Goal: Information Seeking & Learning: Find specific fact

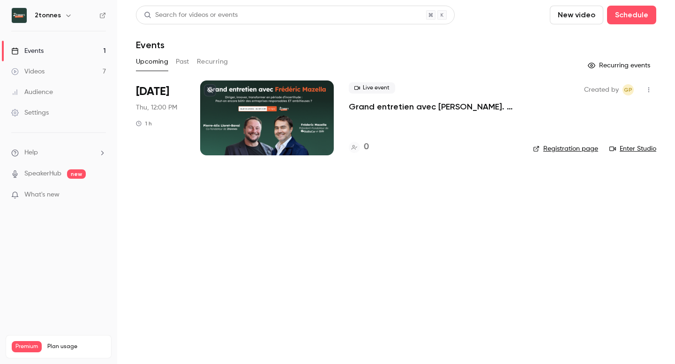
click at [369, 106] on p "Grand entretien avec [PERSON_NAME]. Diriger, innover, transformer en période d’…" at bounding box center [433, 106] width 169 height 11
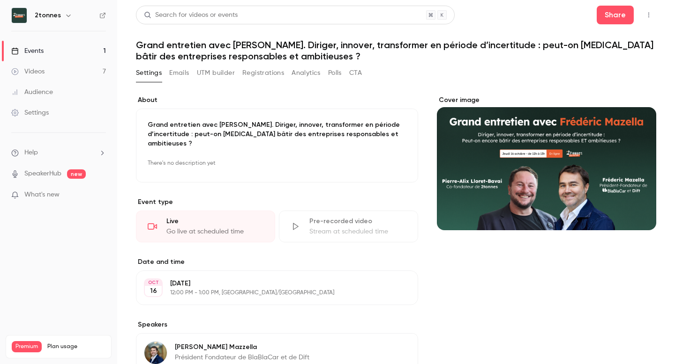
click at [211, 77] on button "UTM builder" at bounding box center [216, 73] width 38 height 15
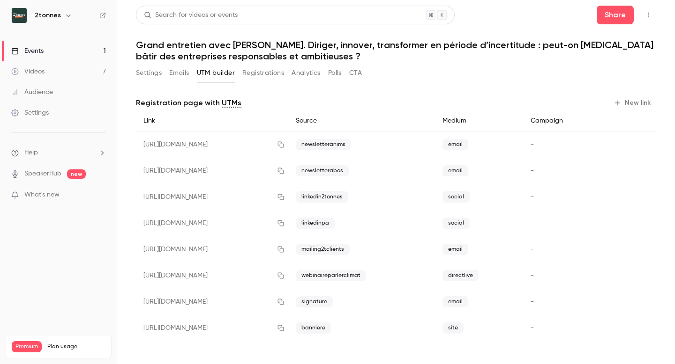
click at [148, 71] on button "Settings" at bounding box center [149, 73] width 26 height 15
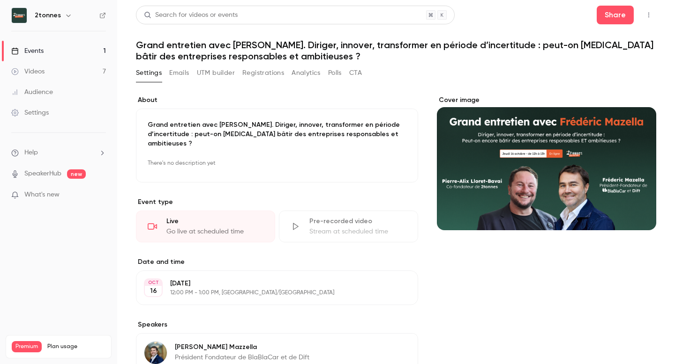
click at [63, 66] on link "Videos 7" at bounding box center [58, 71] width 117 height 21
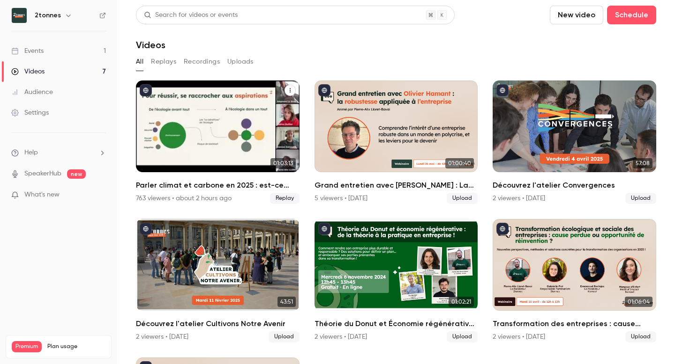
click at [206, 123] on div "Parler climat et carbone en 2025 : est-ce bien raisonnable ?" at bounding box center [217, 127] width 163 height 92
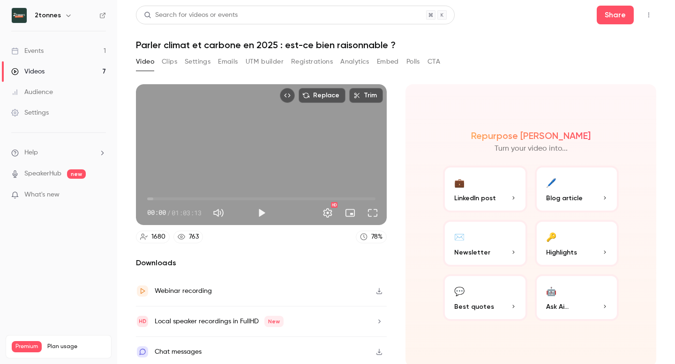
click at [171, 64] on button "Clips" at bounding box center [169, 61] width 15 height 15
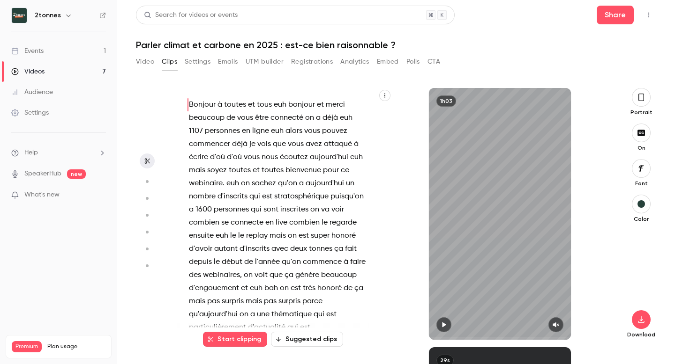
click at [202, 62] on button "Settings" at bounding box center [198, 61] width 26 height 15
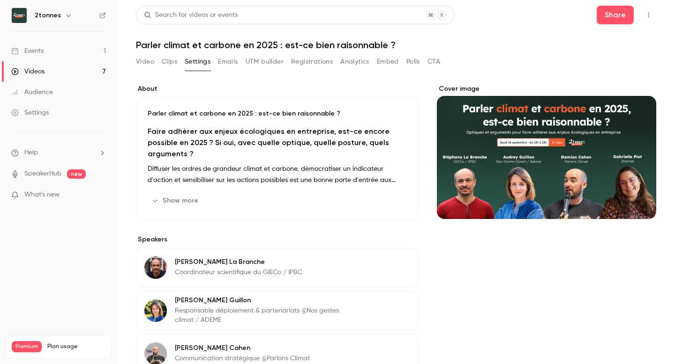
click at [148, 61] on button "Video" at bounding box center [145, 61] width 18 height 15
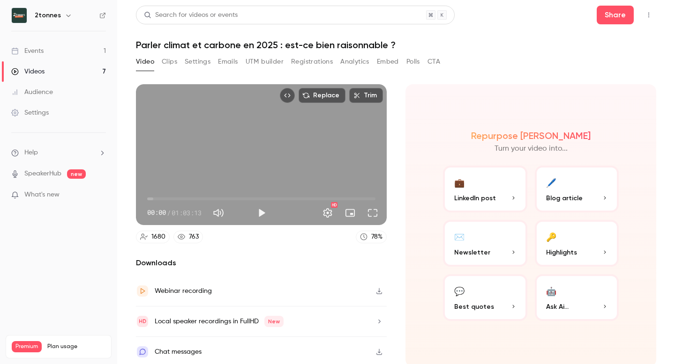
scroll to position [3, 0]
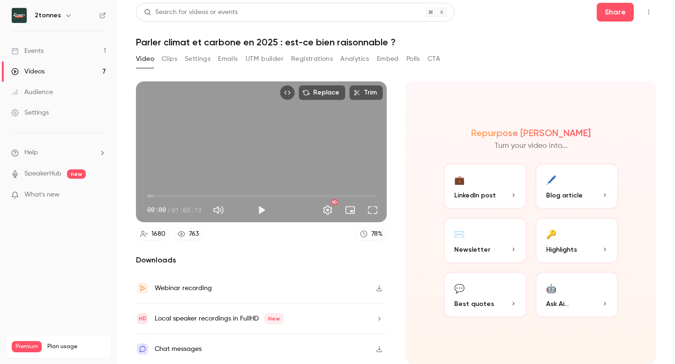
click at [169, 57] on button "Clips" at bounding box center [169, 59] width 15 height 15
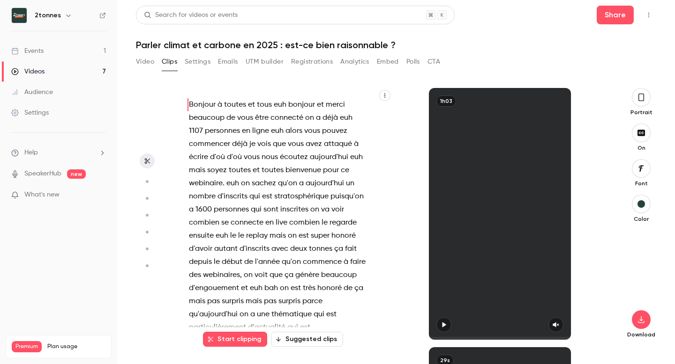
click at [193, 64] on button "Settings" at bounding box center [198, 61] width 26 height 15
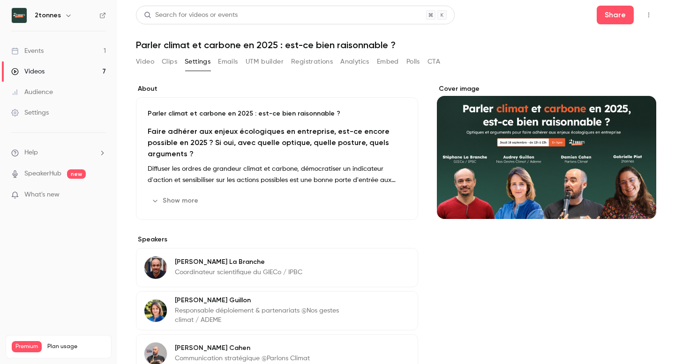
click at [225, 67] on button "Emails" at bounding box center [228, 61] width 20 height 15
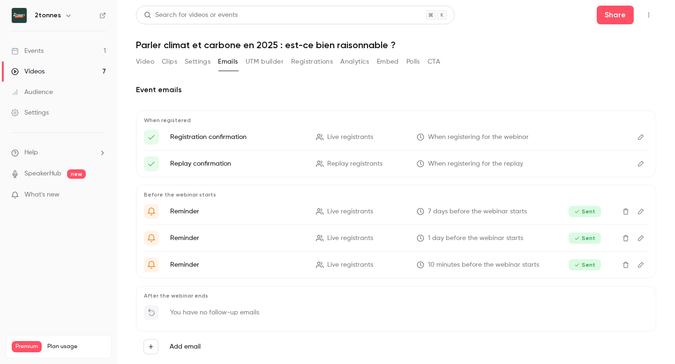
click at [278, 62] on button "UTM builder" at bounding box center [264, 61] width 38 height 15
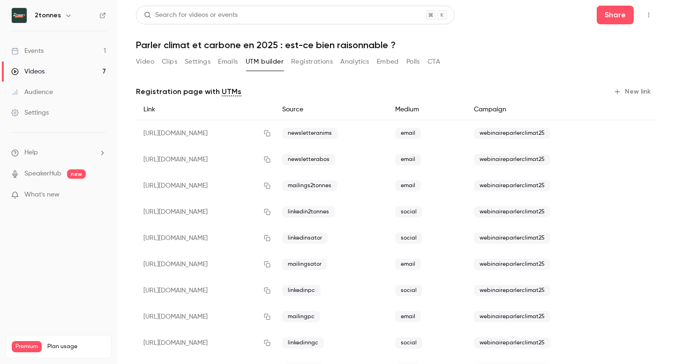
click at [312, 65] on button "Registrations" at bounding box center [312, 61] width 42 height 15
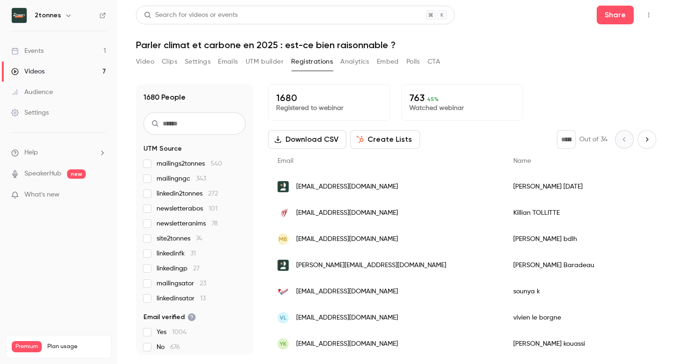
click at [363, 63] on button "Analytics" at bounding box center [354, 61] width 29 height 15
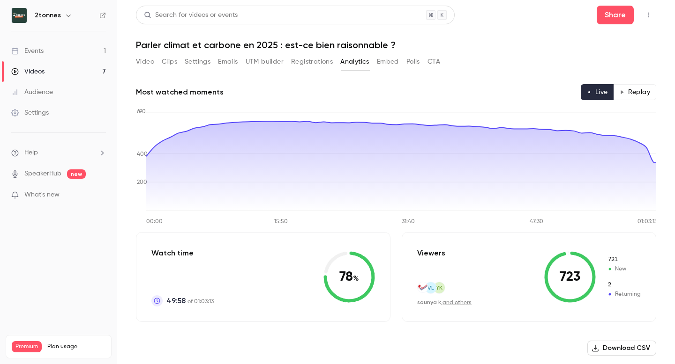
click at [390, 67] on button "Embed" at bounding box center [388, 61] width 22 height 15
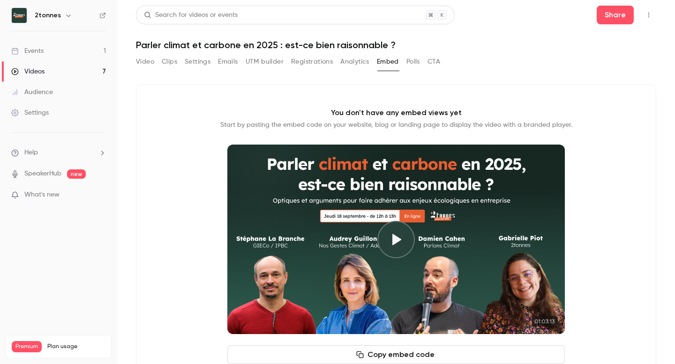
click at [422, 64] on div "Video Clips Settings Emails UTM builder Registrations Analytics Embed Polls CTA" at bounding box center [288, 61] width 304 height 15
click at [409, 62] on button "Polls" at bounding box center [413, 61] width 14 height 15
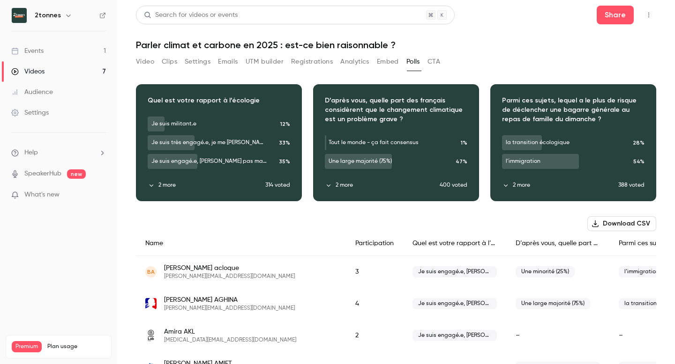
click at [436, 62] on button "CTA" at bounding box center [433, 61] width 13 height 15
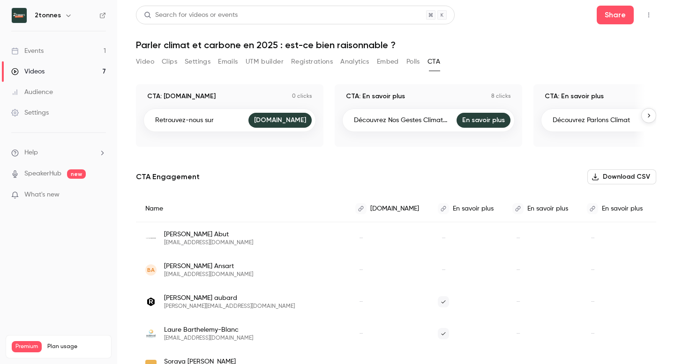
click at [137, 61] on button "Video" at bounding box center [145, 61] width 18 height 15
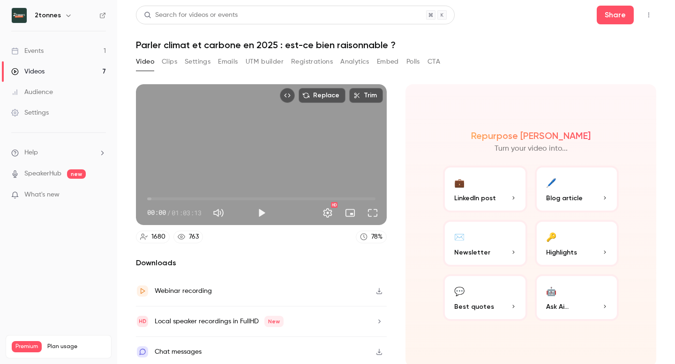
scroll to position [3, 0]
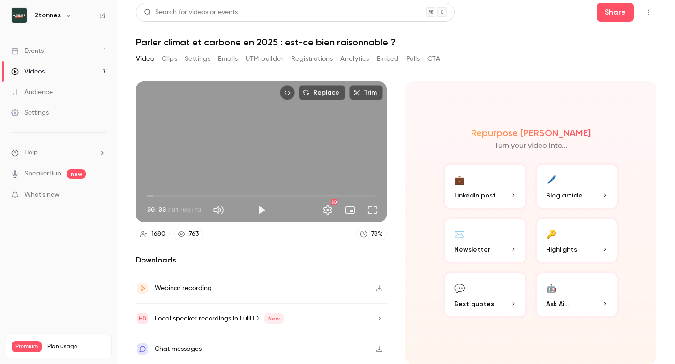
click at [178, 348] on div "Chat messages" at bounding box center [178, 349] width 47 height 11
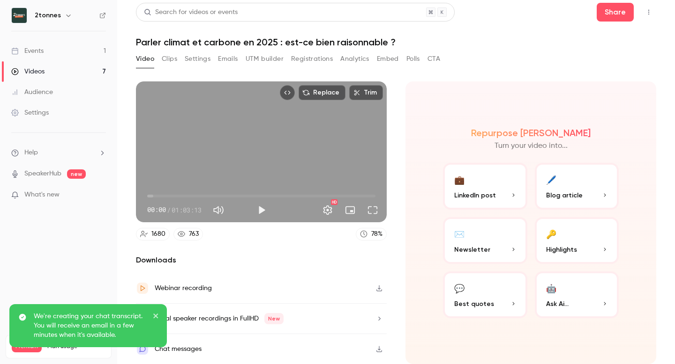
click at [155, 319] on icon "close" at bounding box center [156, 315] width 7 height 7
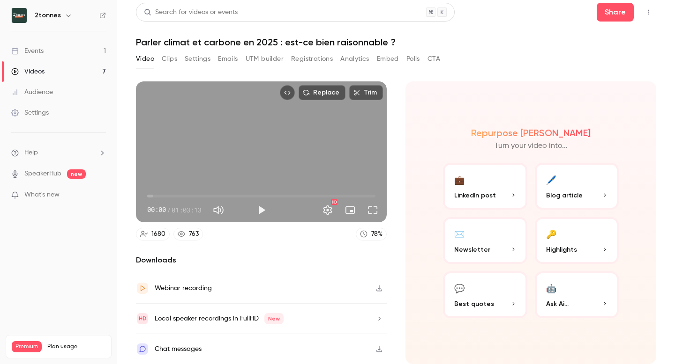
click at [49, 57] on link "Events 1" at bounding box center [58, 51] width 117 height 21
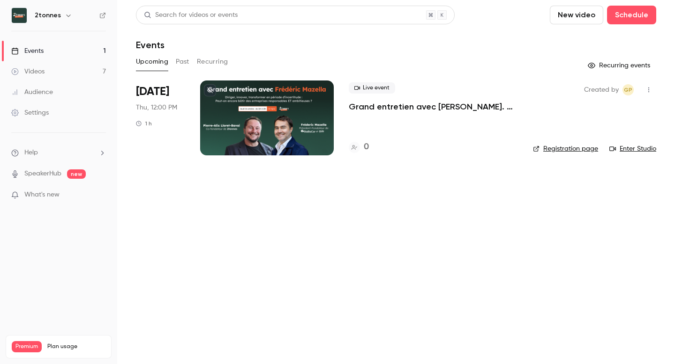
click at [275, 129] on div at bounding box center [267, 118] width 134 height 75
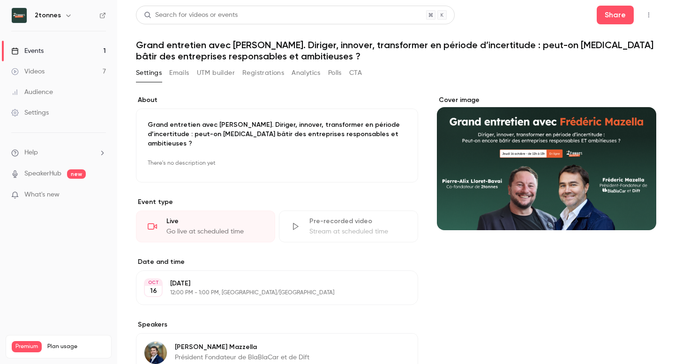
click at [216, 75] on button "UTM builder" at bounding box center [216, 73] width 38 height 15
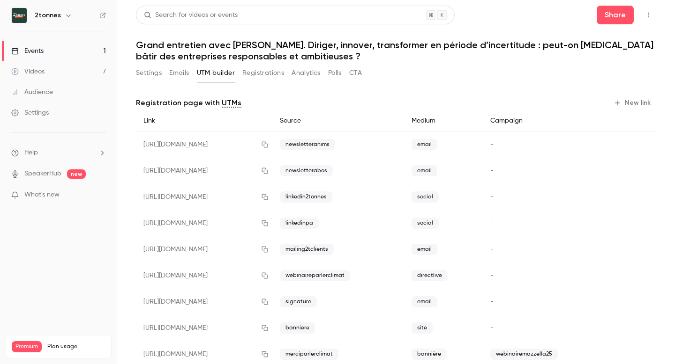
scroll to position [24, 0]
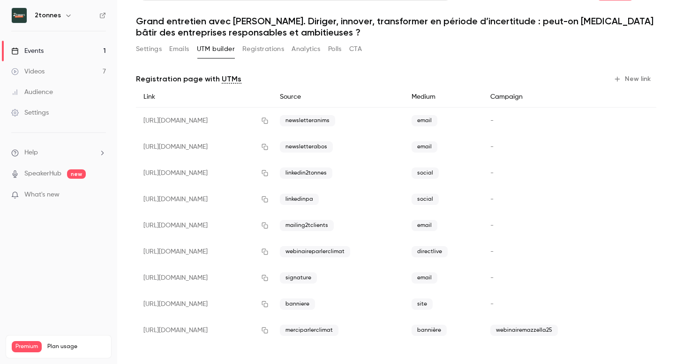
click at [516, 309] on div "-" at bounding box center [546, 304] width 127 height 26
click at [493, 306] on span "-" at bounding box center [491, 304] width 3 height 7
click at [554, 120] on div "-" at bounding box center [546, 121] width 127 height 27
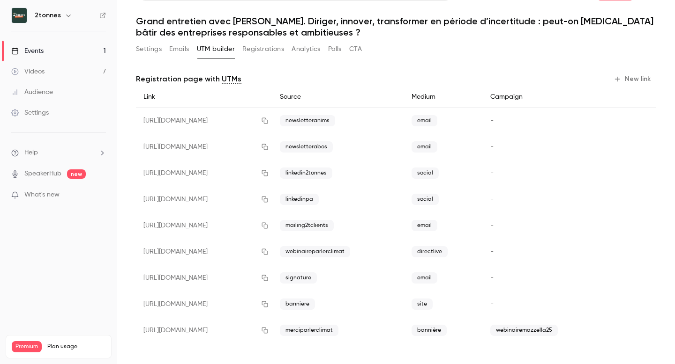
click at [553, 120] on div "-" at bounding box center [546, 121] width 127 height 27
click at [338, 334] on span "merciparlerclimat" at bounding box center [309, 330] width 59 height 11
click at [315, 303] on span "banniere" at bounding box center [297, 304] width 35 height 11
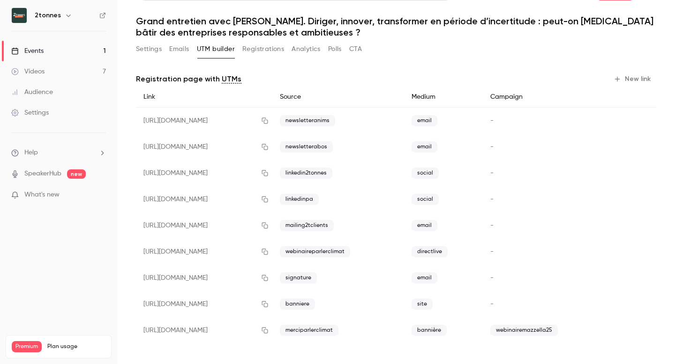
click at [493, 119] on span "-" at bounding box center [491, 121] width 3 height 7
click at [141, 119] on div "[URL][DOMAIN_NAME]" at bounding box center [204, 121] width 136 height 27
click at [335, 121] on span "newsletteranims" at bounding box center [307, 120] width 55 height 11
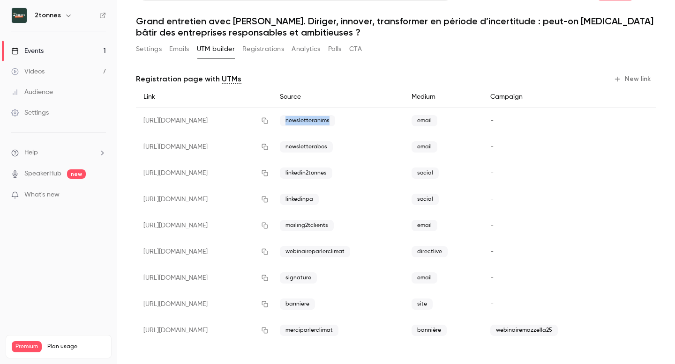
click at [335, 121] on span "newsletteranims" at bounding box center [307, 120] width 55 height 11
click at [339, 101] on div "Source" at bounding box center [338, 97] width 132 height 21
click at [638, 80] on button "New link" at bounding box center [632, 79] width 46 height 15
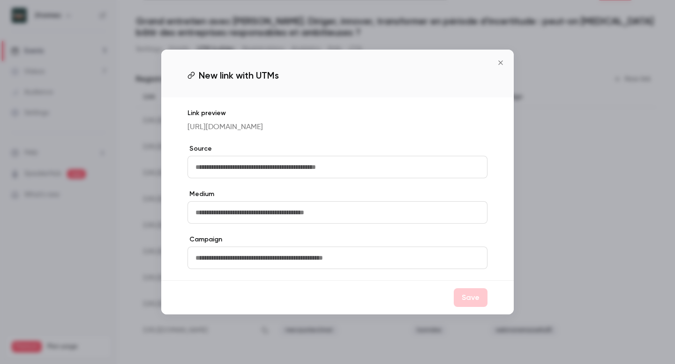
click at [502, 67] on button "Close" at bounding box center [500, 62] width 19 height 19
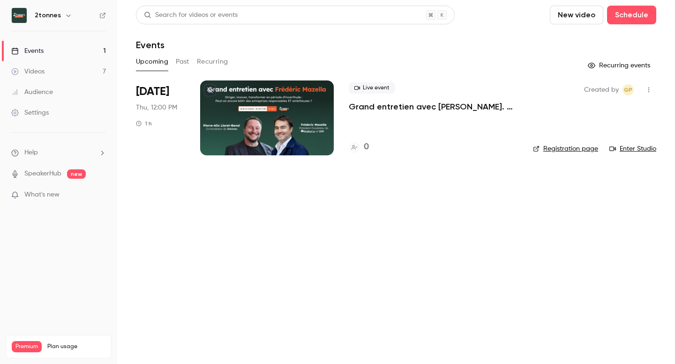
click at [53, 72] on link "Videos 7" at bounding box center [58, 71] width 117 height 21
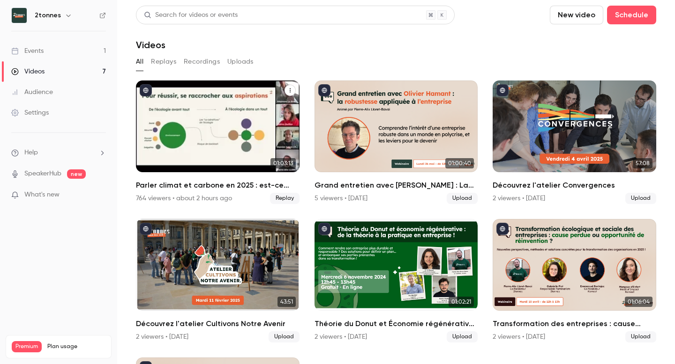
click at [177, 136] on div "Parler climat et carbone en 2025 : est-ce bien raisonnable ?" at bounding box center [217, 127] width 163 height 92
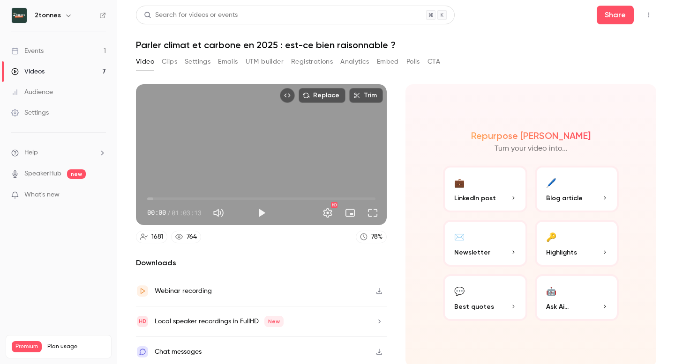
click at [466, 293] on button "💬 Best quotes" at bounding box center [485, 298] width 84 height 47
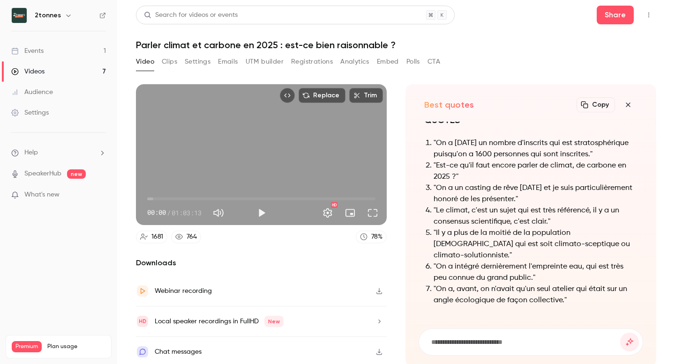
scroll to position [3, 0]
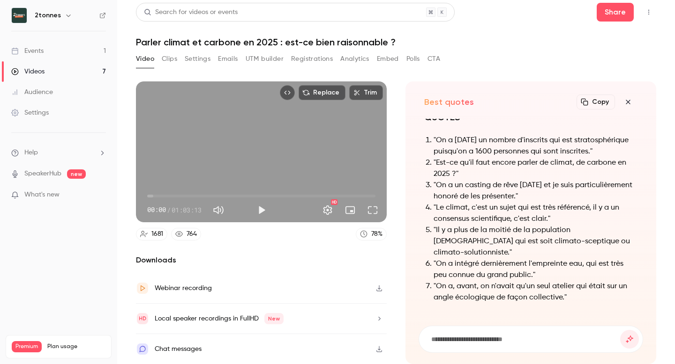
click at [454, 343] on input at bounding box center [525, 339] width 190 height 10
type input "**********"
click at [620, 330] on button "submit" at bounding box center [629, 339] width 19 height 19
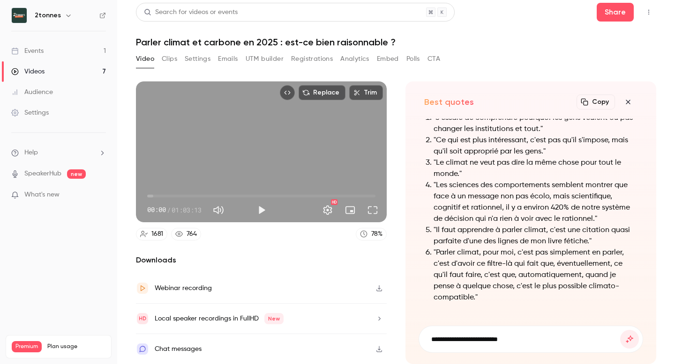
type input "**********"
click at [620, 330] on button "submit" at bounding box center [629, 339] width 19 height 19
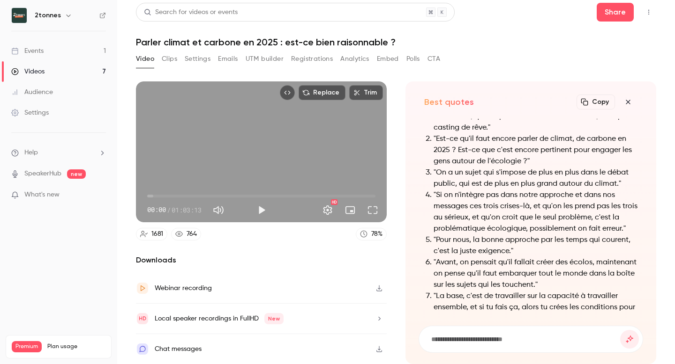
scroll to position [-21, 0]
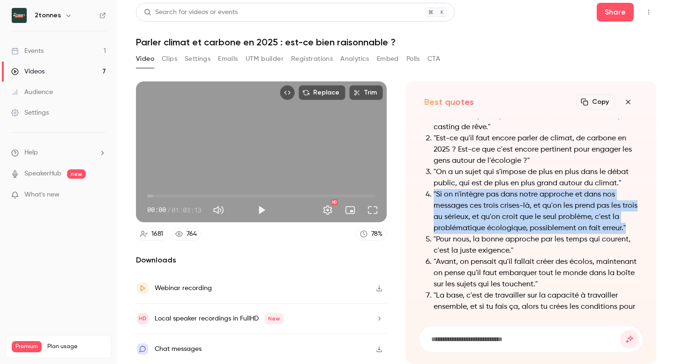
drag, startPoint x: 624, startPoint y: 227, endPoint x: 433, endPoint y: 198, distance: 192.4
click at [433, 197] on li ""Si on n'intègre pas dans notre approche et dans nos messages ces trois crises-…" at bounding box center [535, 211] width 204 height 45
copy li ""Si on n'intègre pas dans notre approche et dans nos messages ces trois crises-…"
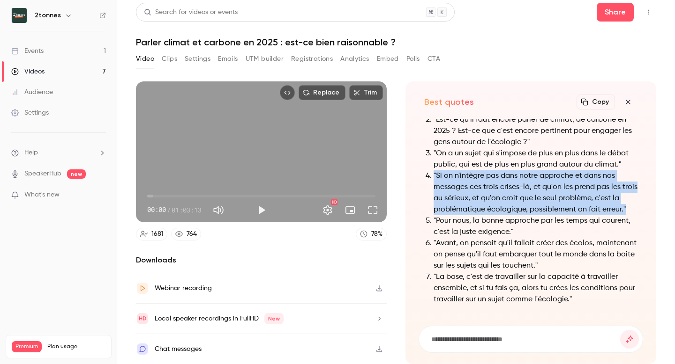
scroll to position [0, 0]
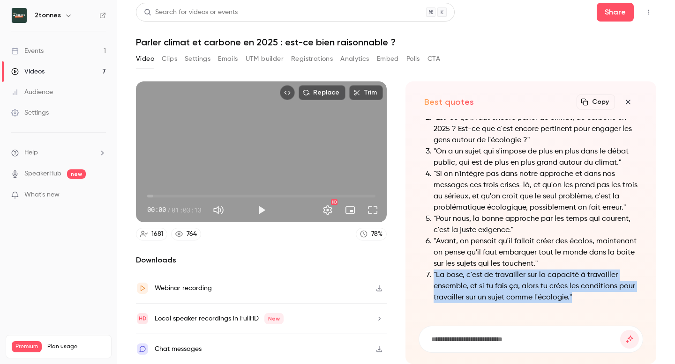
drag, startPoint x: 572, startPoint y: 297, endPoint x: 434, endPoint y: 278, distance: 139.4
click at [434, 278] on li ""La base, c'est de travailler sur la capacité à travailler ensemble, et si tu f…" at bounding box center [535, 287] width 204 height 34
copy li ""La base, c'est de travailler sur la capacité à travailler ensemble, et si tu f…"
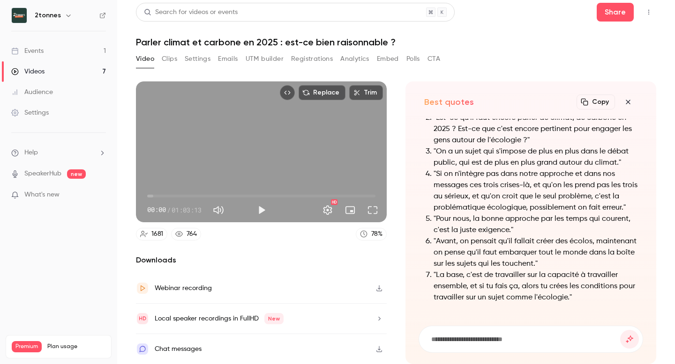
click at [466, 338] on input at bounding box center [525, 339] width 190 height 10
type input "**********"
click at [620, 330] on button "submit" at bounding box center [629, 339] width 19 height 19
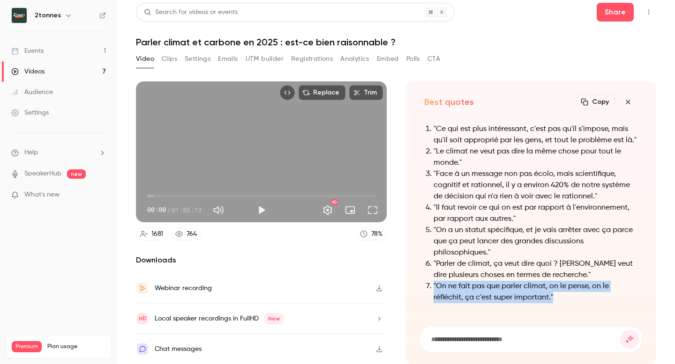
drag, startPoint x: 553, startPoint y: 299, endPoint x: 434, endPoint y: 288, distance: 120.0
click at [434, 288] on li ""On ne fait pas que parler climat, on le pense, on le réfléchit, ça c'est super…" at bounding box center [535, 292] width 204 height 22
copy li ""On ne fait pas que parler climat, on le pense, on le réfléchit, ça c'est super…"
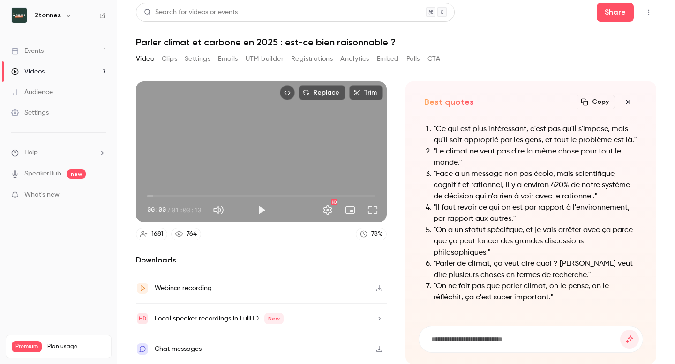
click at [476, 337] on input at bounding box center [525, 339] width 190 height 10
type input "**********"
click at [620, 330] on button "submit" at bounding box center [629, 339] width 19 height 19
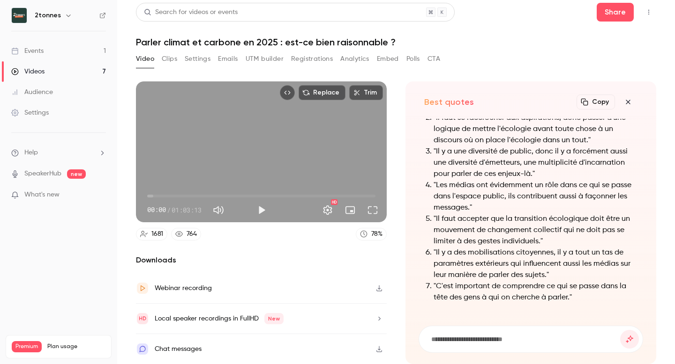
scroll to position [-53, 0]
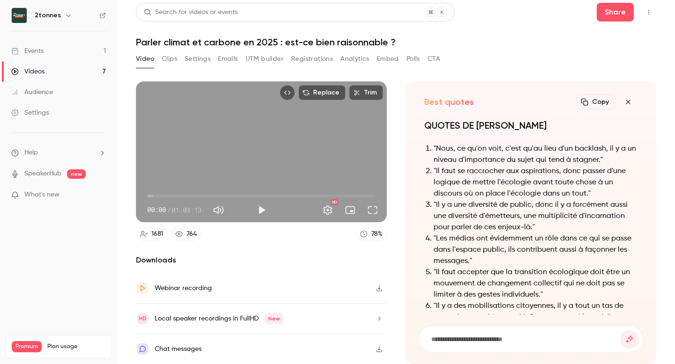
click at [477, 187] on li ""Il faut se raccrocher aux aspirations, donc passer d'une logique de mettre l'é…" at bounding box center [535, 183] width 204 height 34
click at [477, 188] on li ""Il faut se raccrocher aux aspirations, donc passer d'une logique de mettre l'é…" at bounding box center [535, 183] width 204 height 34
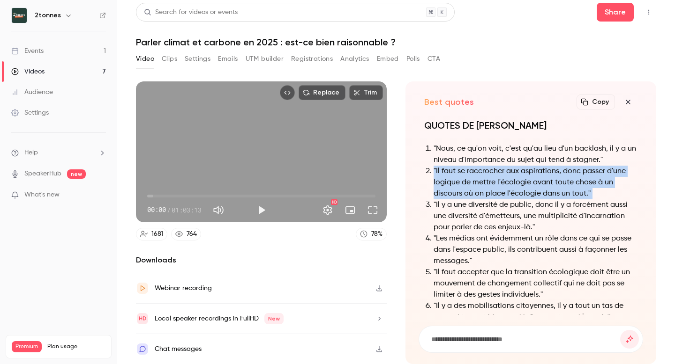
click at [477, 188] on li ""Il faut se raccrocher aux aspirations, donc passer d'une logique de mettre l'é…" at bounding box center [535, 183] width 204 height 34
copy ol ""Il faut se raccrocher aux aspirations, donc passer d'une logique de mettre l'é…"
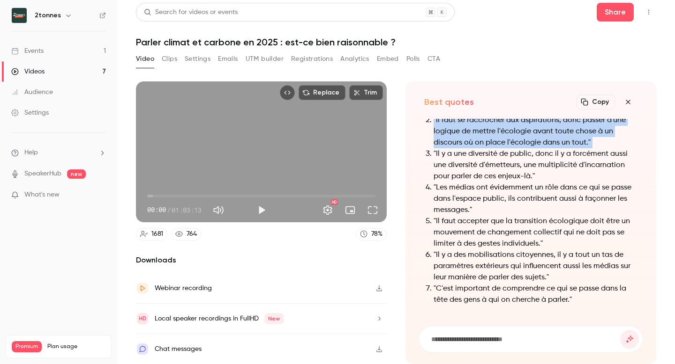
scroll to position [0, 0]
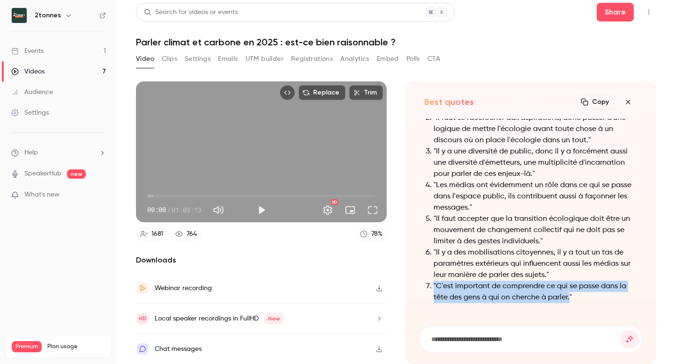
drag, startPoint x: 570, startPoint y: 297, endPoint x: 431, endPoint y: 287, distance: 139.1
click at [433, 287] on li ""C'est important de comprendre ce qui se passe dans la tête des gens à qui on c…" at bounding box center [535, 292] width 204 height 22
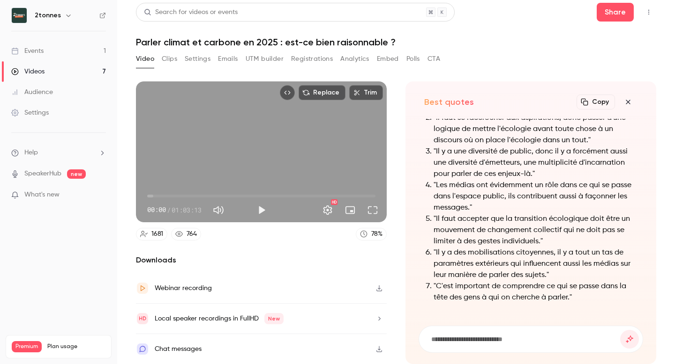
click at [564, 300] on li ""C'est important de comprendre ce qui se passe dans la tête des gens à qui on c…" at bounding box center [535, 292] width 204 height 22
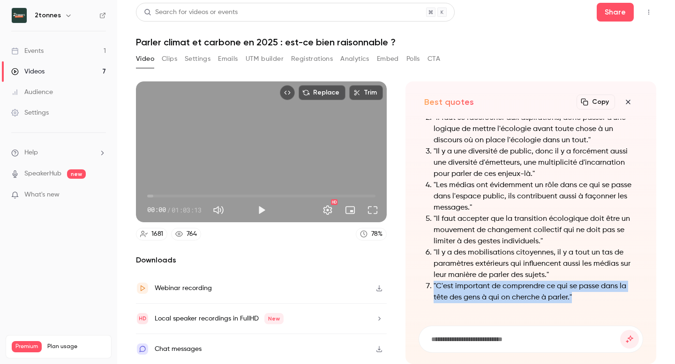
drag, startPoint x: 580, startPoint y: 299, endPoint x: 428, endPoint y: 288, distance: 151.7
click at [433, 288] on li ""C'est important de comprendre ce qui se passe dans la tête des gens à qui on c…" at bounding box center [535, 292] width 204 height 22
copy li ""C'est important de comprendre ce qui se passe dans la tête des gens à qui on c…"
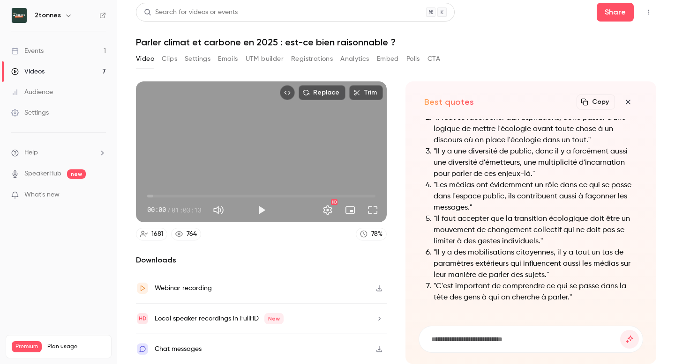
click at [514, 336] on input at bounding box center [525, 339] width 190 height 10
type input "**********"
click at [620, 330] on button "submit" at bounding box center [629, 339] width 19 height 19
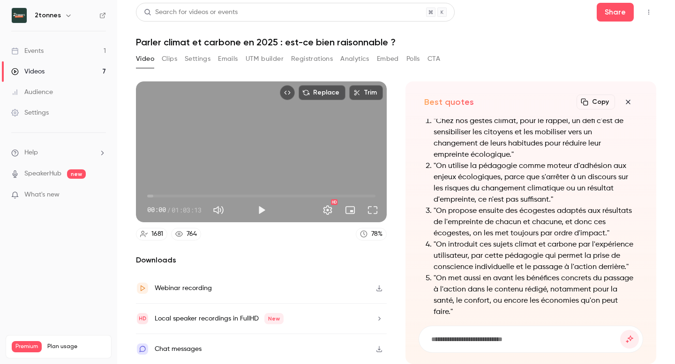
scroll to position [-79, 0]
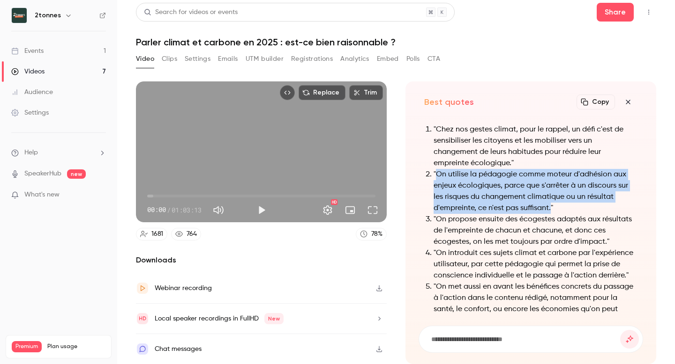
drag, startPoint x: 550, startPoint y: 211, endPoint x: 438, endPoint y: 177, distance: 117.7
click at [438, 177] on li ""On utilise la pédagogie comme moteur d'adhésion aux enjeux écologiques, parce …" at bounding box center [535, 191] width 204 height 45
copy li "On utilise la pédagogie comme moteur d'adhésion aux enjeux écologiques, parce q…"
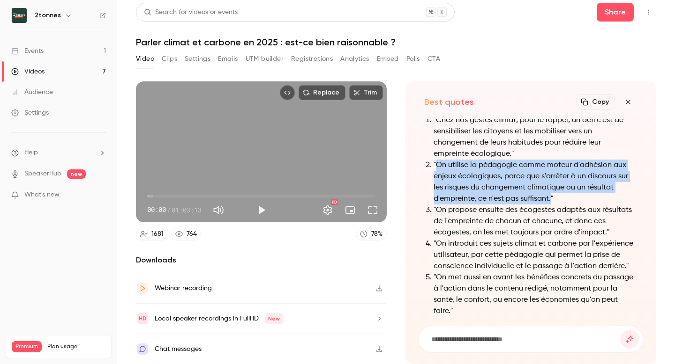
scroll to position [-69, 0]
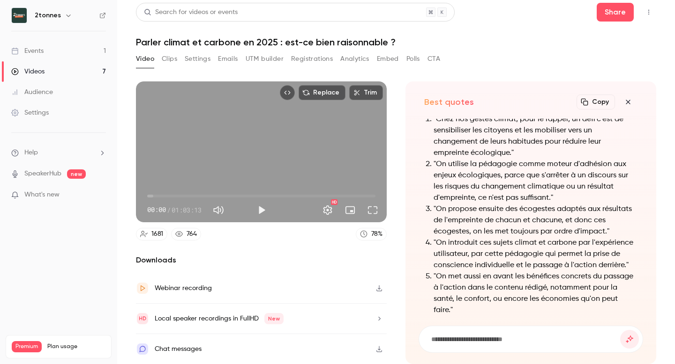
click at [461, 260] on li ""On introduit ces sujets climat et carbone par l'expérience utilisateur, par ce…" at bounding box center [535, 255] width 204 height 34
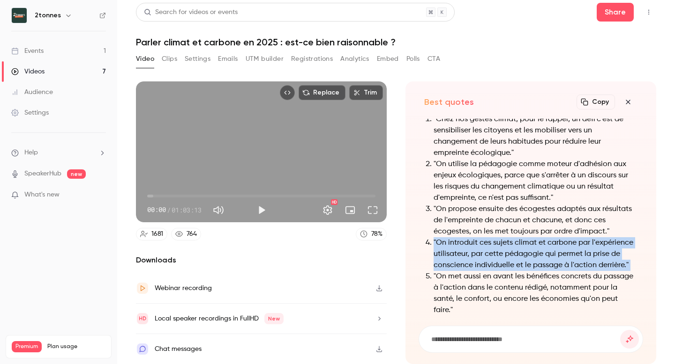
click at [461, 260] on li ""On introduit ces sujets climat et carbone par l'expérience utilisateur, par ce…" at bounding box center [535, 255] width 204 height 34
click at [460, 257] on li ""On introduit ces sujets climat et carbone par l'expérience utilisateur, par ce…" at bounding box center [535, 255] width 204 height 34
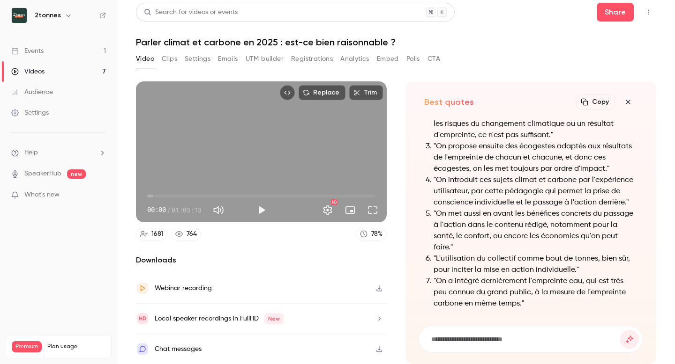
scroll to position [0, 0]
